Goal: Task Accomplishment & Management: Use online tool/utility

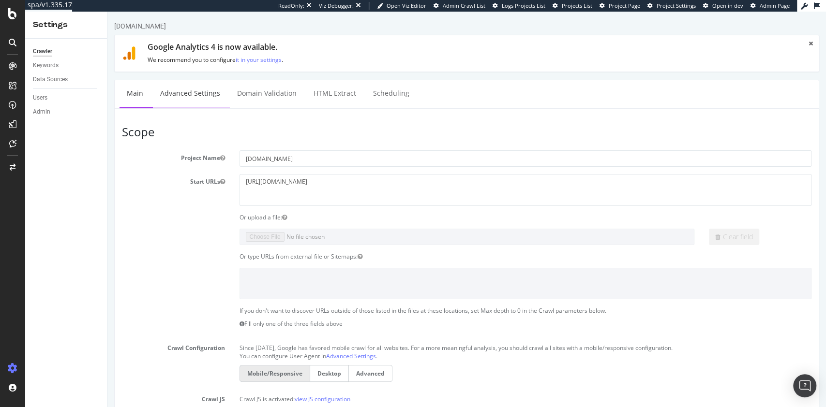
click at [204, 84] on link "Advanced Settings" at bounding box center [190, 93] width 75 height 27
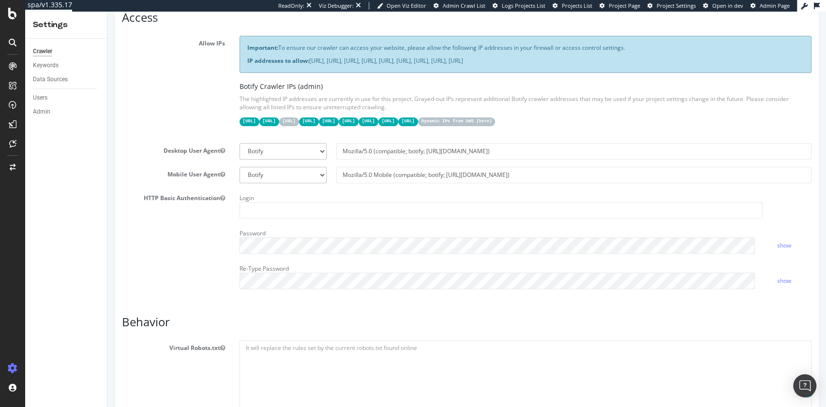
scroll to position [194, 0]
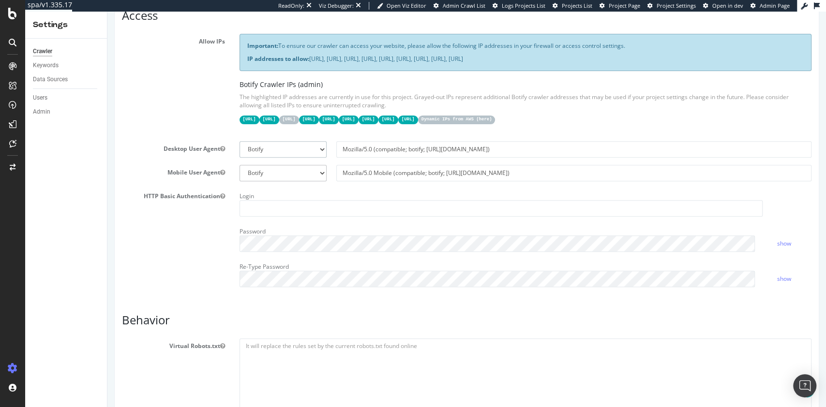
click at [297, 141] on select "Botify Googlebot Chrome Firefox Edge Custom" at bounding box center [282, 149] width 87 height 16
select select "Mozilla/5.0 (compatible; Googlebot/2.1; +[URL][DOMAIN_NAME])"
click at [239, 141] on select "Botify Googlebot Chrome Firefox Edge Custom" at bounding box center [282, 149] width 87 height 16
type input "Mozilla/5.0 (compatible; Googlebot/2.1; +[URL][DOMAIN_NAME])"
click at [274, 169] on select "Botify Googlebot Safari iPhone Safari iPad Chrome Android Custom" at bounding box center [282, 173] width 87 height 16
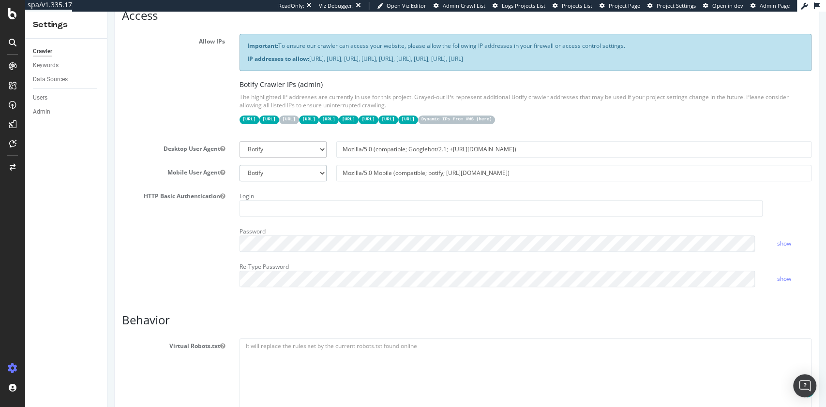
select select "Mozilla/5.0 (Linux; Android 6.0.1; Nexus 5X Build/MMB29P) AppleWebKit/537.36 (K…"
click at [239, 165] on select "Botify Googlebot Safari iPhone Safari iPad Chrome Android Custom" at bounding box center [282, 173] width 87 height 16
type input "Mozilla/5.0 (Linux; Android 6.0.1; Nexus 5X Build/MMB29P) AppleWebKit/537.36 (K…"
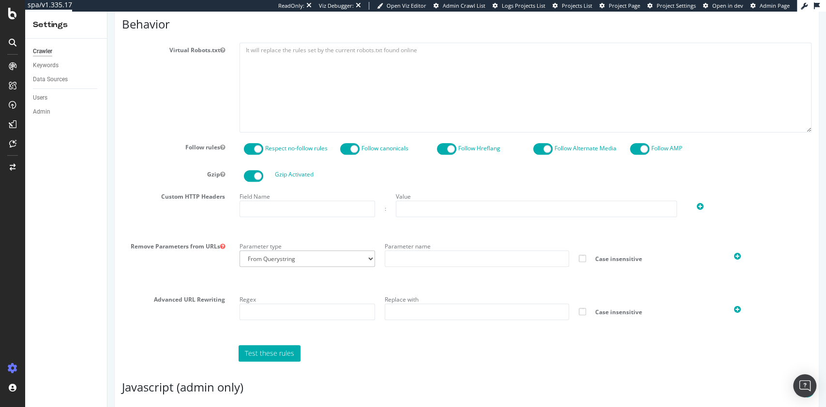
scroll to position [678, 0]
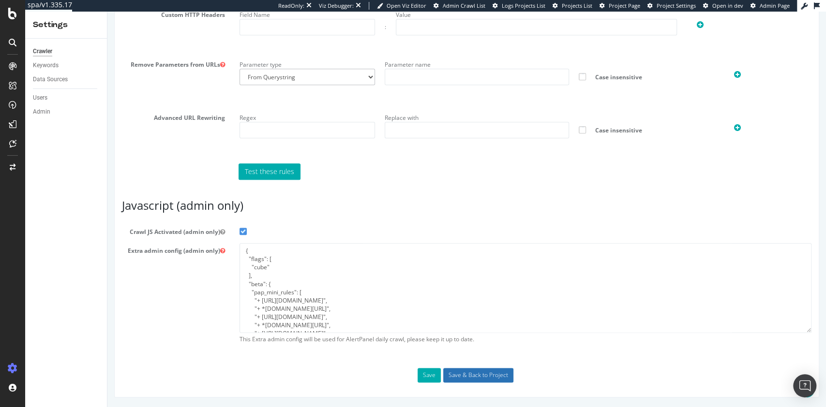
click at [465, 376] on input "Save & Back to Project" at bounding box center [478, 375] width 70 height 15
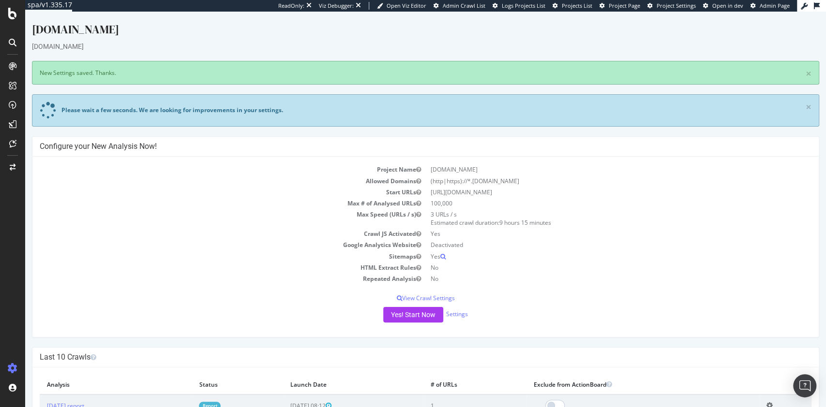
click at [418, 323] on div "Project Name [DOMAIN_NAME] Allowed Domains (http|https)://*.[DOMAIN_NAME] Start…" at bounding box center [425, 247] width 786 height 180
click at [408, 318] on button "Yes! Start Now" at bounding box center [413, 314] width 60 height 15
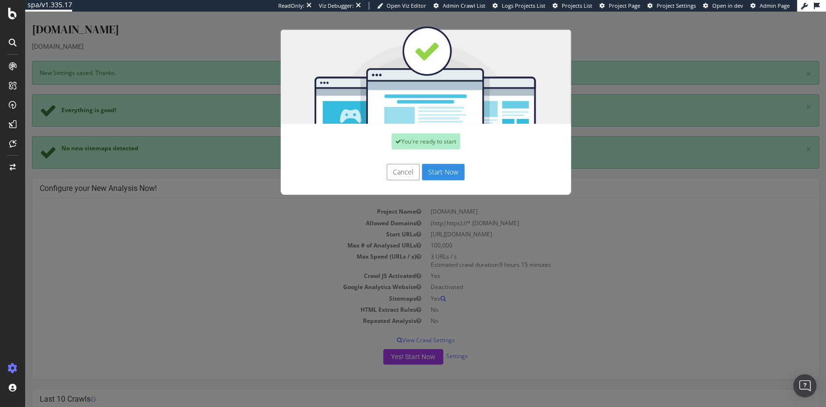
click at [436, 175] on button "Start Now" at bounding box center [443, 172] width 43 height 16
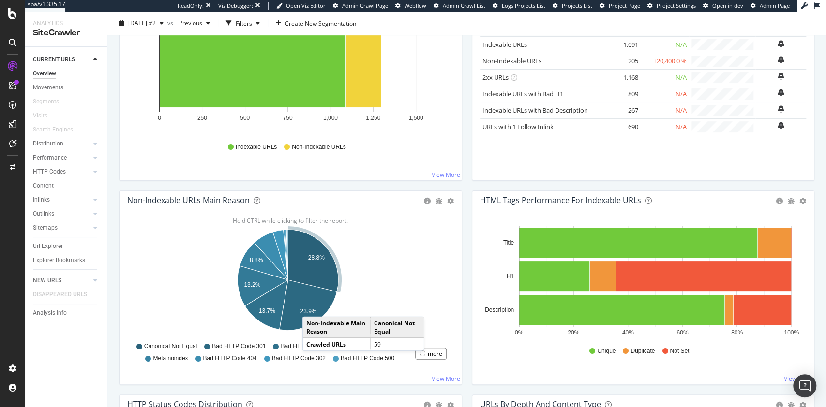
scroll to position [190, 0]
